Goal: Task Accomplishment & Management: Manage account settings

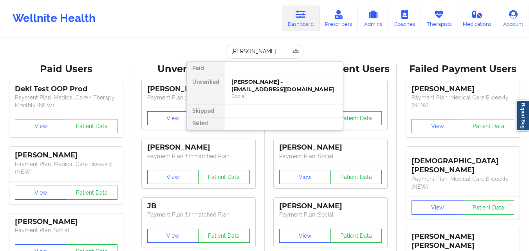
type input "[PERSON_NAME]"
click at [296, 87] on div "[PERSON_NAME] - [EMAIL_ADDRESS][DOMAIN_NAME]" at bounding box center [283, 85] width 105 height 14
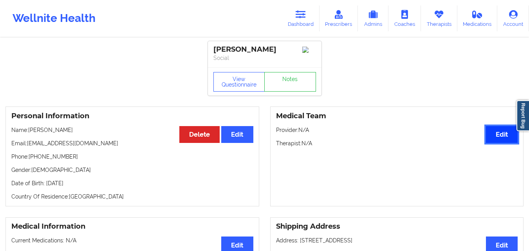
click at [493, 135] on button "Edit" at bounding box center [502, 134] width 32 height 17
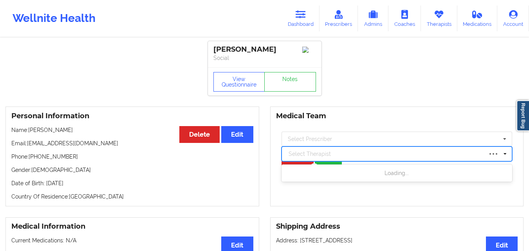
click at [376, 153] on div at bounding box center [385, 153] width 194 height 9
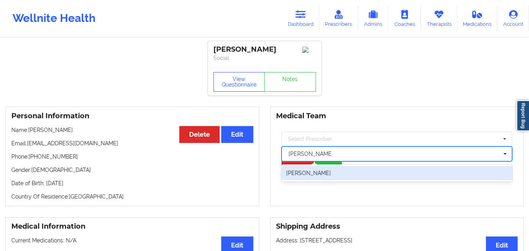
click at [355, 172] on div "[PERSON_NAME]" at bounding box center [396, 173] width 231 height 14
type input "[PERSON_NAME]"
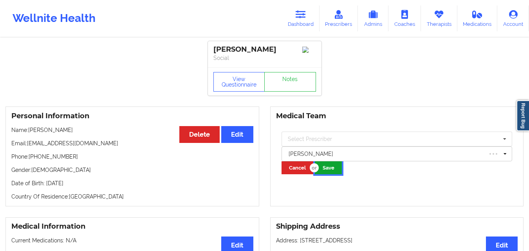
click at [337, 167] on button "Save" at bounding box center [328, 167] width 27 height 13
click at [330, 170] on button "Save" at bounding box center [328, 167] width 27 height 13
click at [287, 27] on link "Dashboard" at bounding box center [301, 18] width 38 height 26
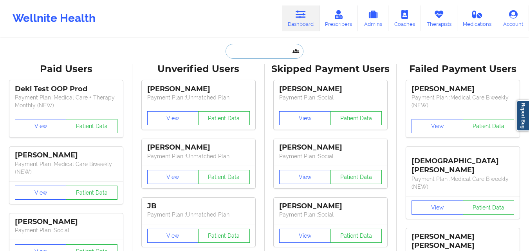
click at [265, 55] on input "text" at bounding box center [263, 51] width 77 height 15
paste input "[EMAIL_ADDRESS][DOMAIN_NAME]"
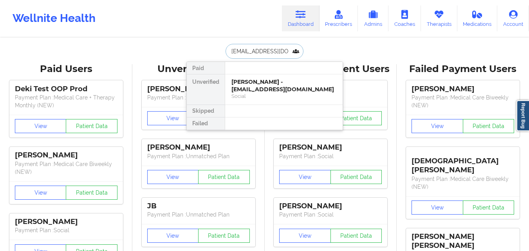
type input "[EMAIL_ADDRESS][DOMAIN_NAME]"
click at [269, 93] on div "Social" at bounding box center [283, 96] width 105 height 7
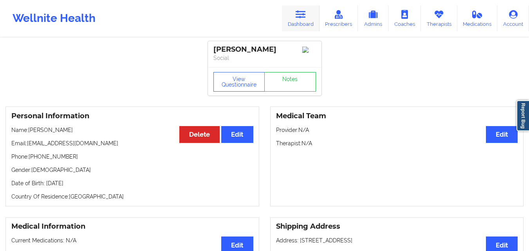
click at [296, 11] on link "Dashboard" at bounding box center [301, 18] width 38 height 26
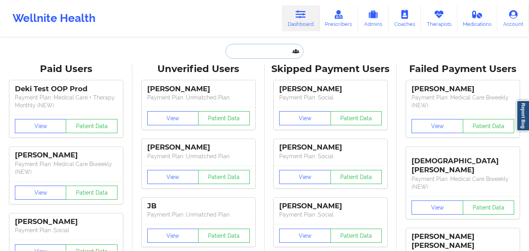
click at [265, 45] on input "text" at bounding box center [263, 51] width 77 height 15
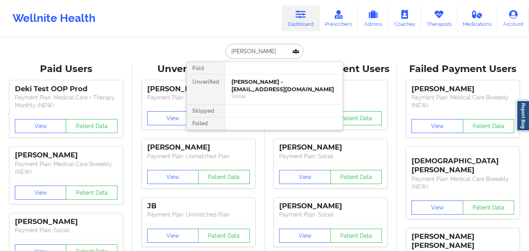
type input "[PERSON_NAME]"
click at [269, 83] on div "[PERSON_NAME] - [EMAIL_ADDRESS][DOMAIN_NAME]" at bounding box center [283, 85] width 105 height 14
